Goal: Answer question/provide support

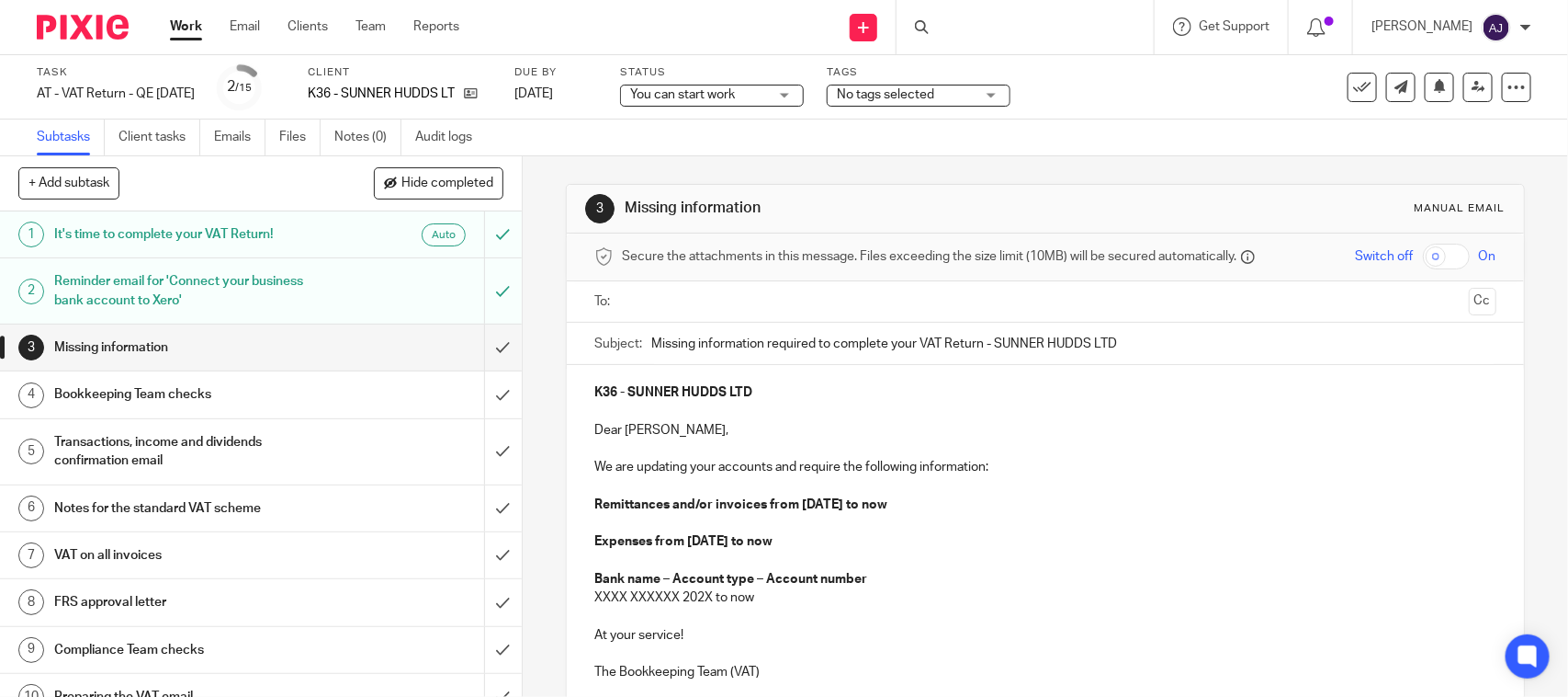
click at [1096, 170] on div "3 Missing information Manual email Secure the attachments in this message. File…" at bounding box center [1045, 508] width 958 height 704
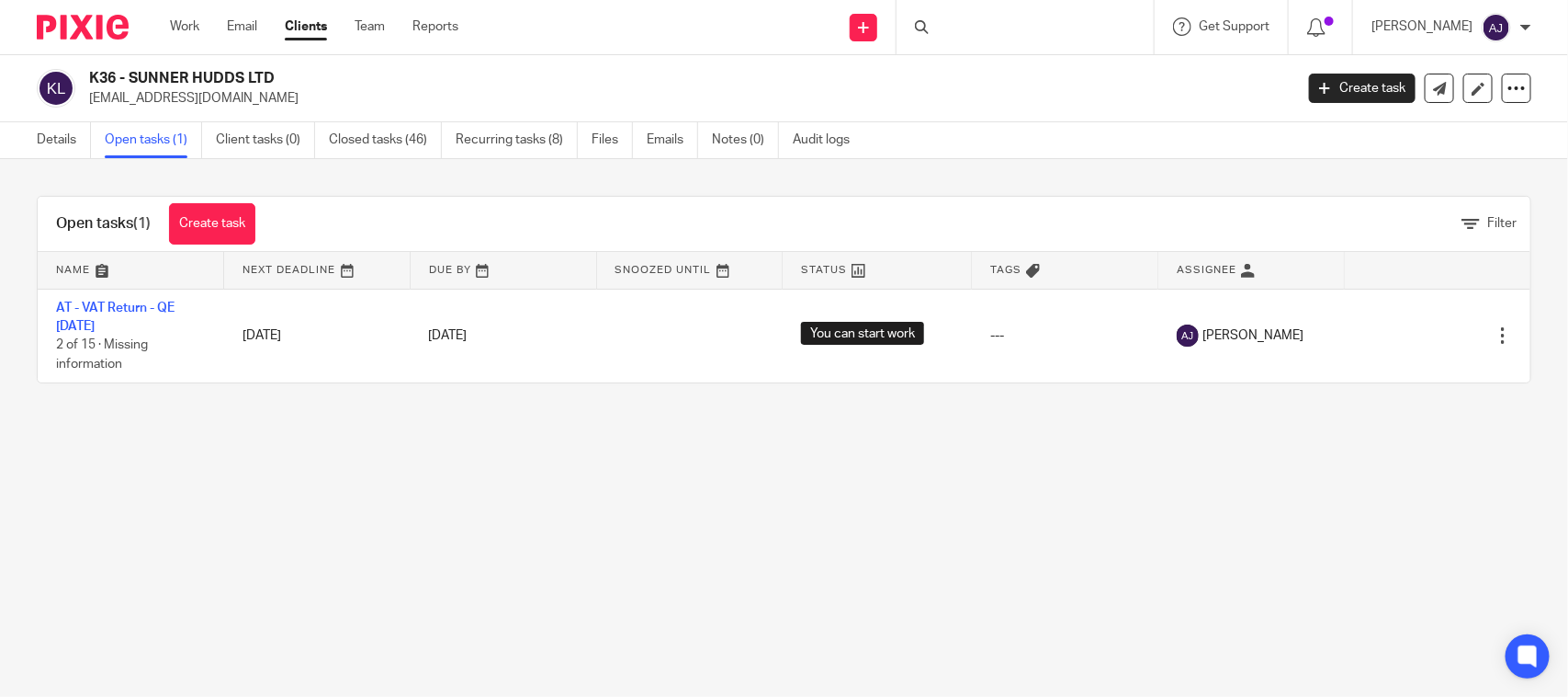
drag, startPoint x: 285, startPoint y: 84, endPoint x: 107, endPoint y: 76, distance: 178.2
click at [106, 76] on h2 "K36 - SUNNER HUDDS LTD" at bounding box center [565, 79] width 953 height 20
click at [223, 95] on p "[EMAIL_ADDRESS][DOMAIN_NAME]" at bounding box center [685, 98] width 1192 height 19
drag, startPoint x: 260, startPoint y: 95, endPoint x: 85, endPoint y: 70, distance: 176.8
click at [85, 70] on div "K36 - SUNNER HUDDS LTD [EMAIL_ADDRESS][DOMAIN_NAME]" at bounding box center [660, 89] width 1245 height 39
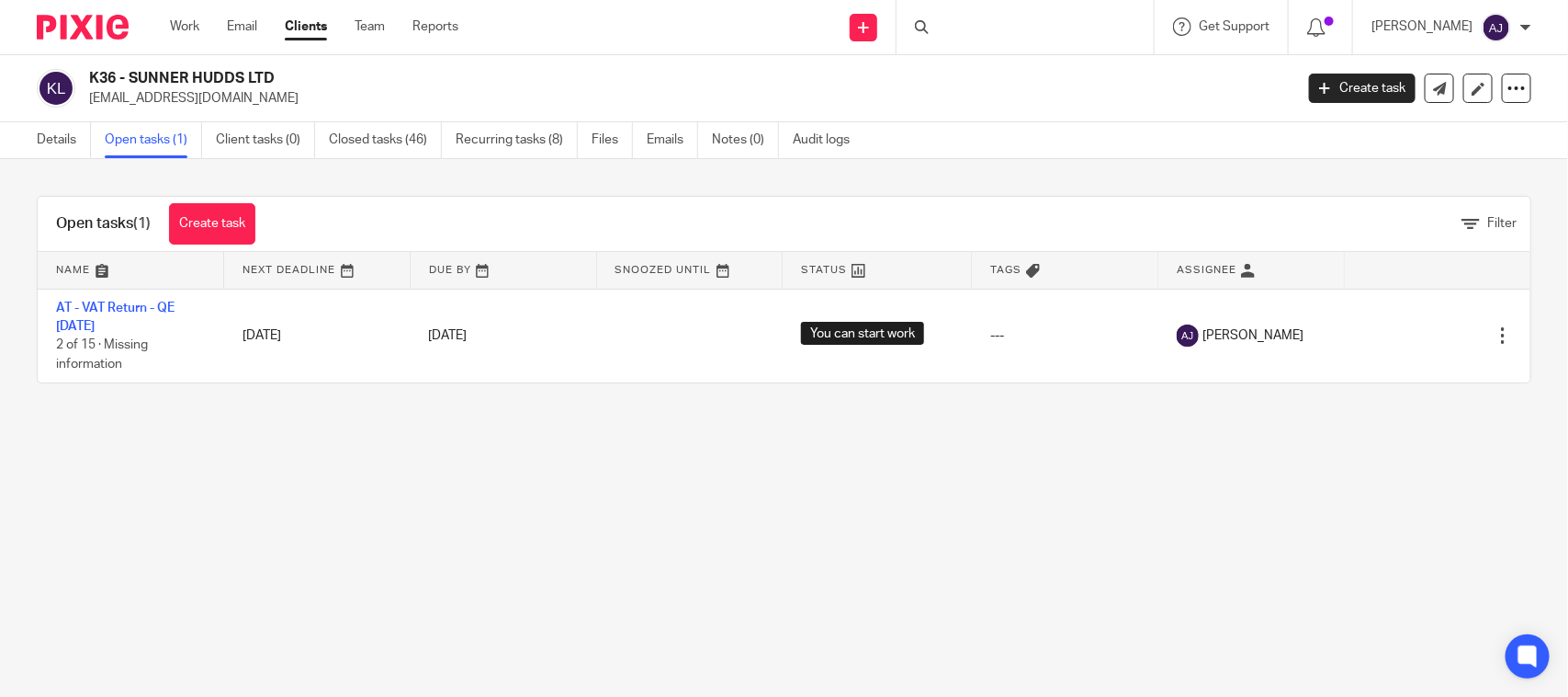
click at [370, 78] on h2 "K36 - SUNNER HUDDS LTD" at bounding box center [565, 79] width 953 height 20
click at [942, 582] on main "K36 - SUNNER HUDDS LTD [EMAIL_ADDRESS][DOMAIN_NAME] Create task Update from Com…" at bounding box center [784, 348] width 1568 height 697
click at [317, 479] on main "K36 - SUNNER HUDDS LTD [EMAIL_ADDRESS][DOMAIN_NAME] Create task Update from Com…" at bounding box center [784, 348] width 1568 height 697
